Goal: Information Seeking & Learning: Learn about a topic

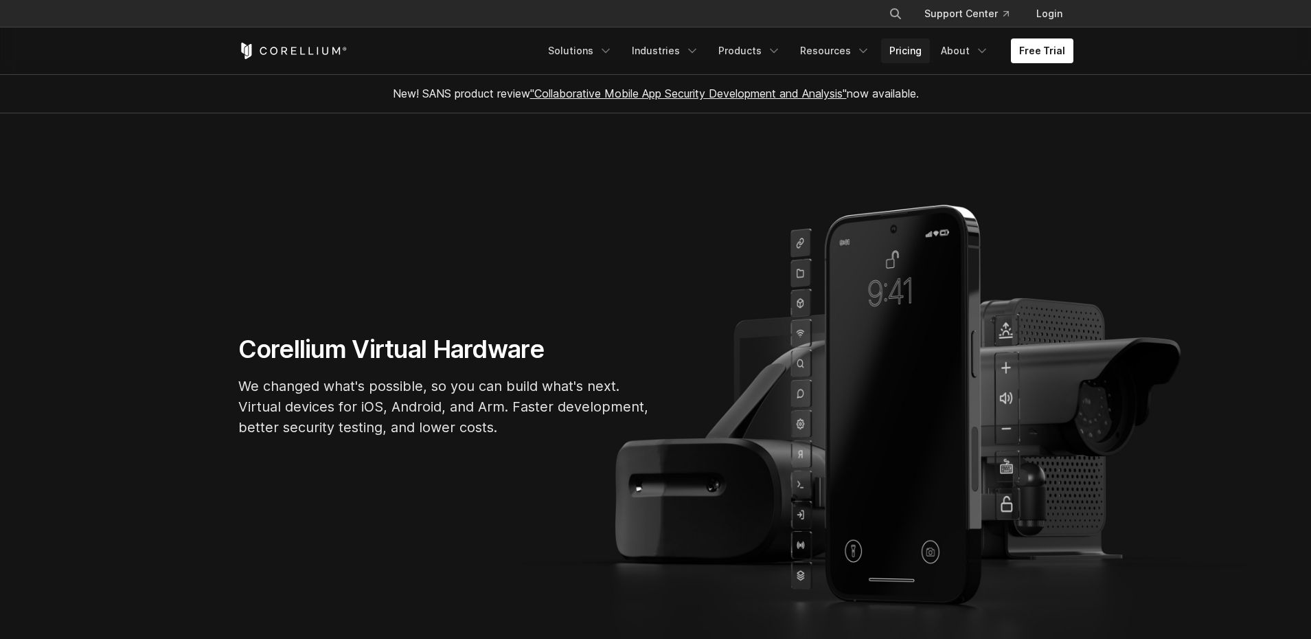
click at [900, 54] on link "Pricing" at bounding box center [905, 50] width 49 height 25
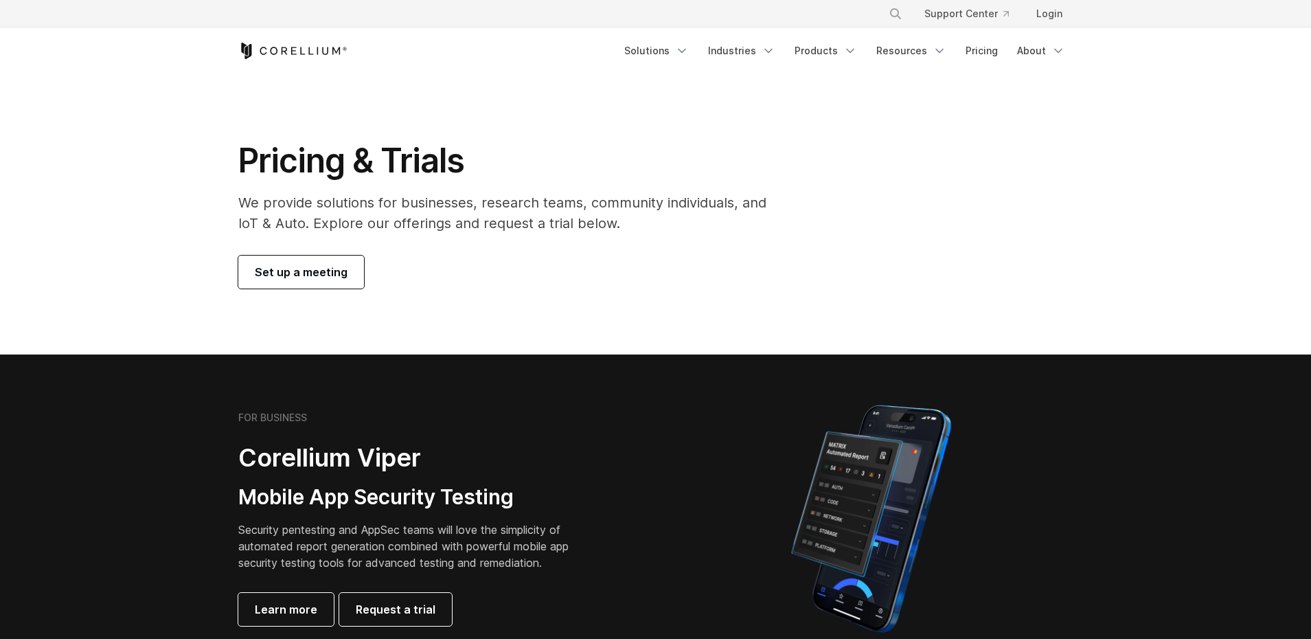
scroll to position [127, 0]
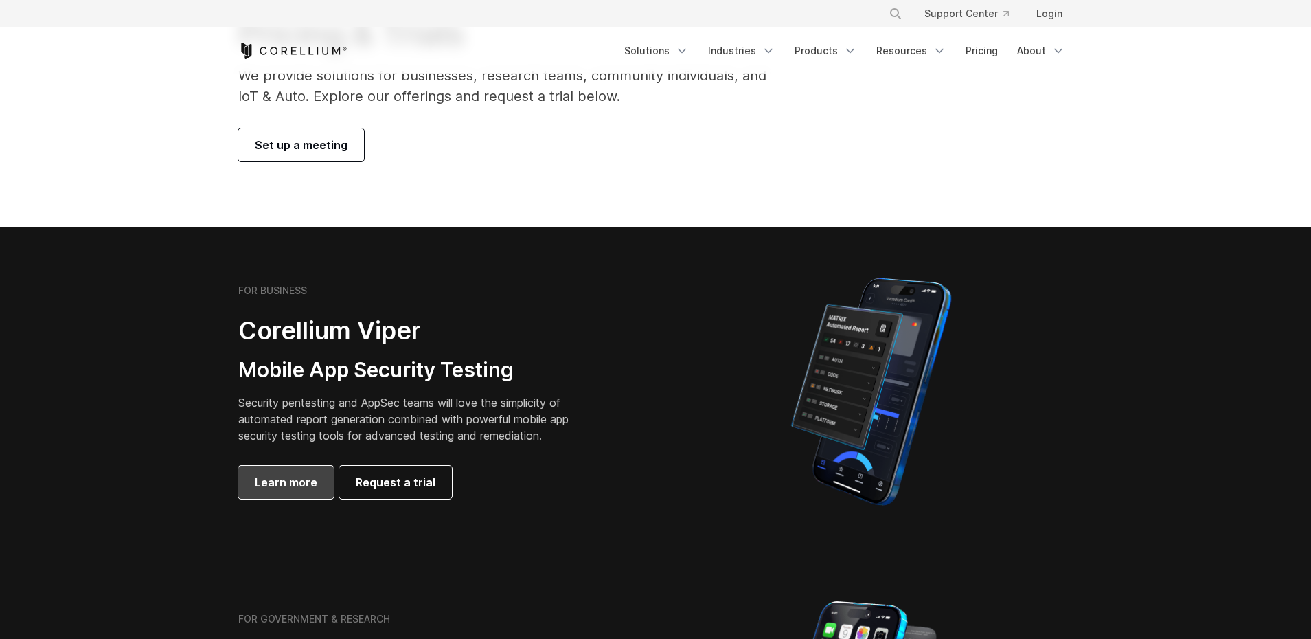
click at [291, 478] on span "Learn more" at bounding box center [286, 482] width 62 height 16
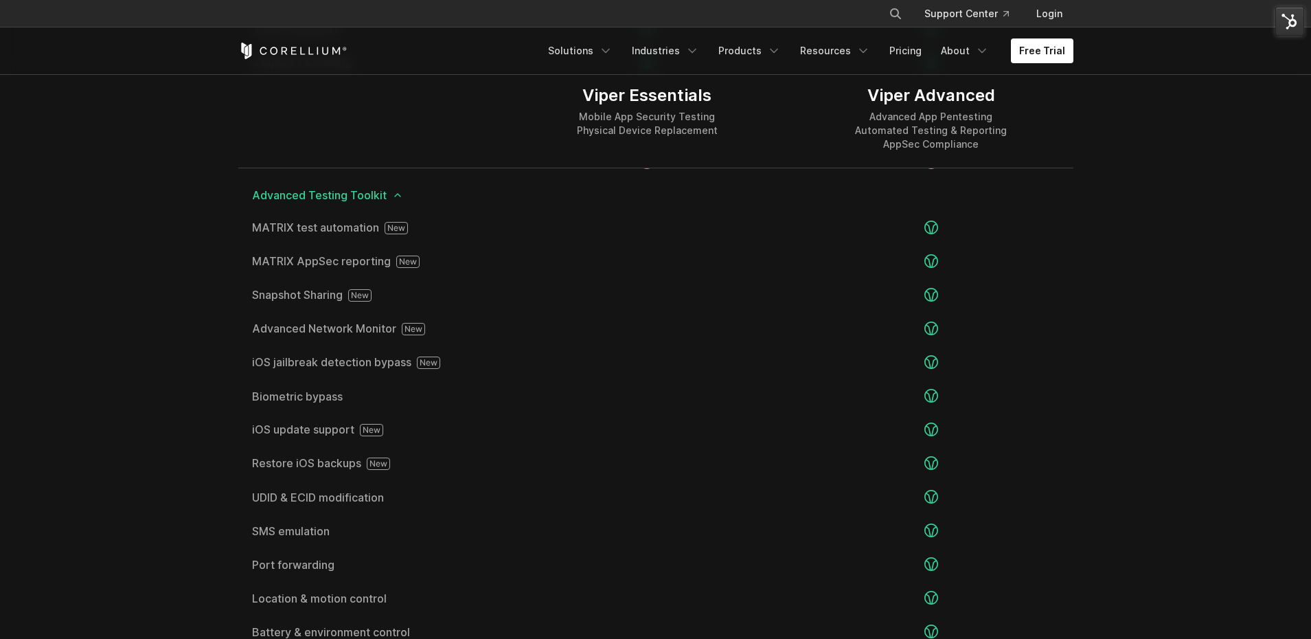
scroll to position [2318, 0]
click at [951, 12] on link "Support Center" at bounding box center [966, 13] width 106 height 25
